Goal: Find specific page/section: Find specific page/section

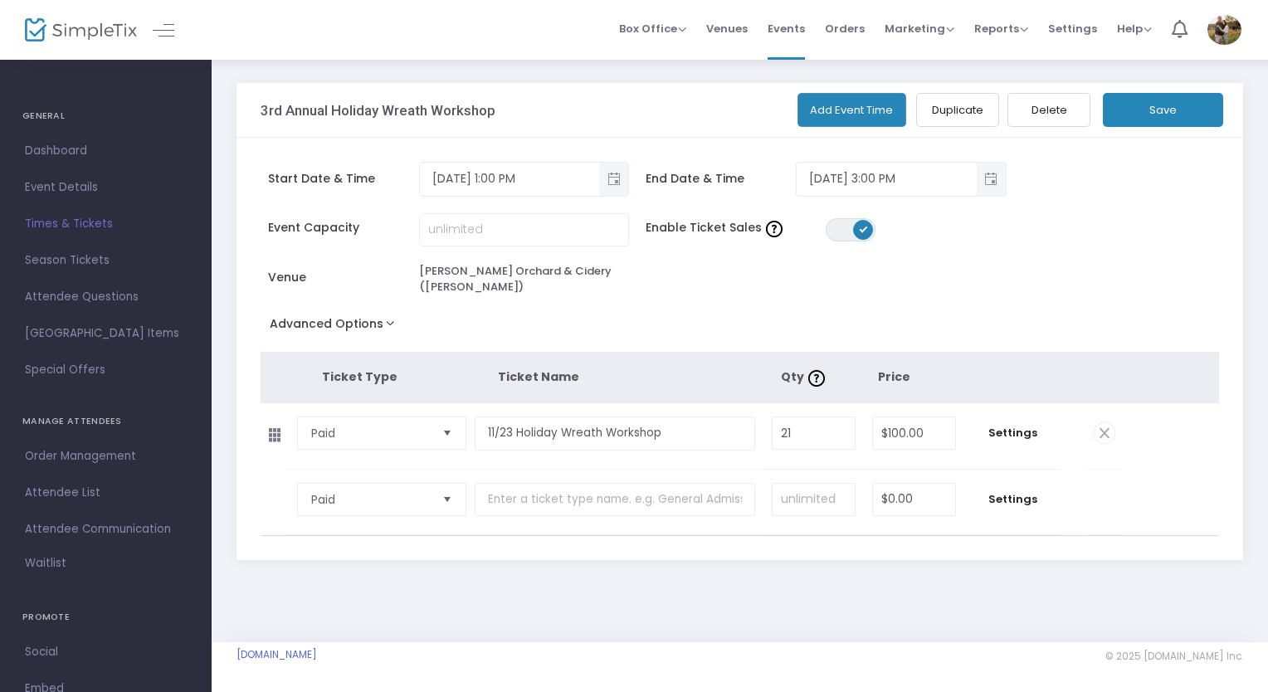
click at [58, 216] on span "Times & Tickets" at bounding box center [106, 224] width 162 height 22
click at [798, 31] on span "Events" at bounding box center [785, 28] width 37 height 42
